Goal: Task Accomplishment & Management: Manage account settings

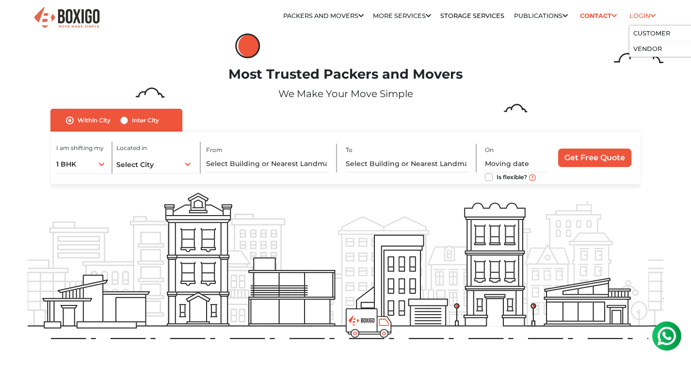
click at [638, 14] on link "Login" at bounding box center [643, 15] width 26 height 7
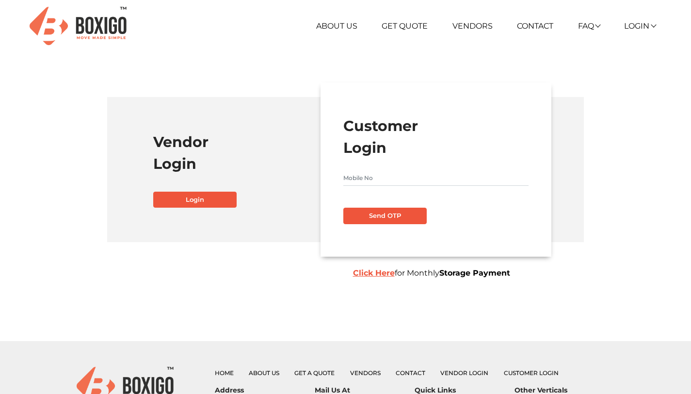
click at [359, 187] on form "Customer Login Send OTP Click Here for Monthly Storage Payment" at bounding box center [436, 169] width 185 height 109
click at [360, 182] on input "text" at bounding box center [436, 178] width 185 height 16
type input "7003806854"
click at [364, 218] on button "Send OTP" at bounding box center [385, 216] width 83 height 16
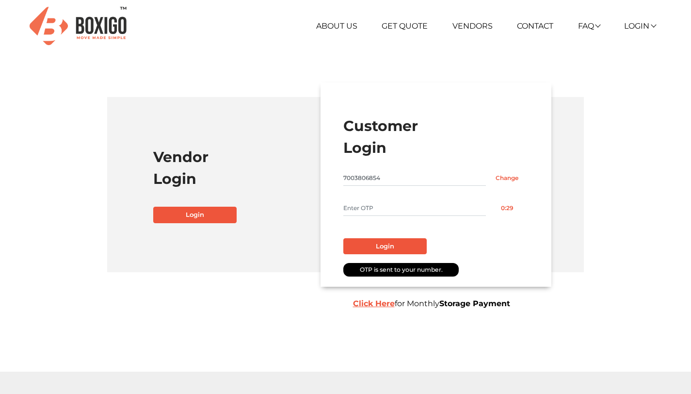
click at [367, 205] on input "text" at bounding box center [415, 208] width 143 height 16
click at [370, 176] on input "7003806854" at bounding box center [415, 178] width 143 height 16
click at [512, 208] on button "Resend OTP" at bounding box center [507, 208] width 43 height 16
click at [355, 178] on input "7003806854" at bounding box center [415, 178] width 143 height 16
click at [379, 304] on b "Click Here" at bounding box center [374, 303] width 42 height 9
